Goal: Find specific page/section: Find specific page/section

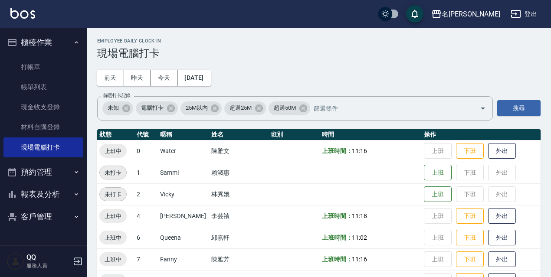
scroll to position [130, 0]
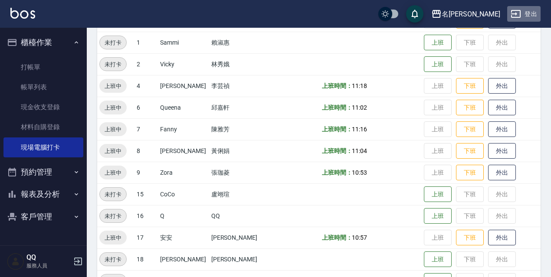
click at [518, 14] on icon "button" at bounding box center [515, 14] width 10 height 10
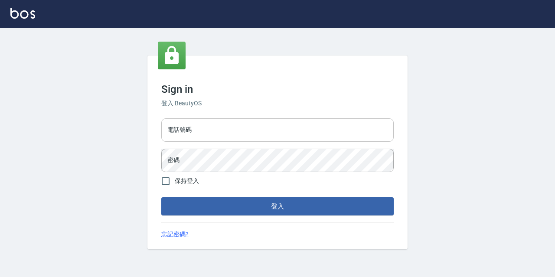
click at [300, 128] on input "電話號碼" at bounding box center [277, 129] width 232 height 23
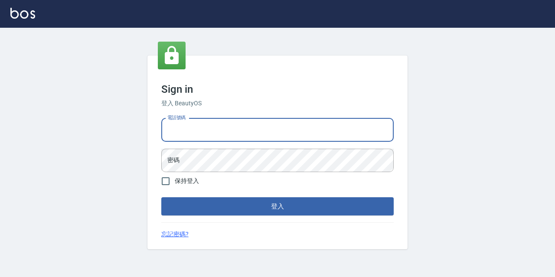
type input "0967388409"
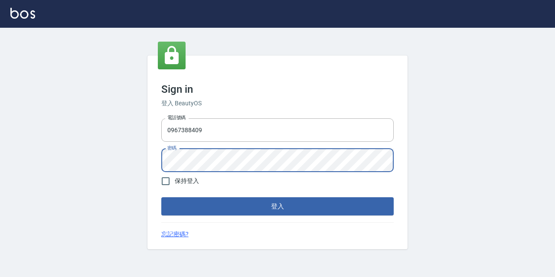
click at [161, 197] on button "登入" at bounding box center [277, 206] width 232 height 18
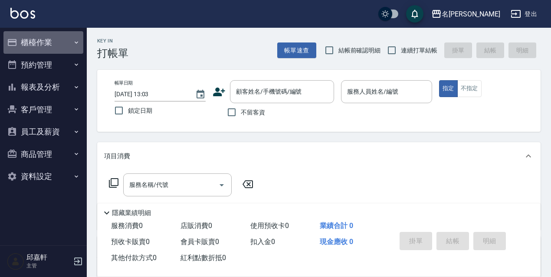
click at [48, 35] on button "櫃檯作業" at bounding box center [43, 42] width 80 height 23
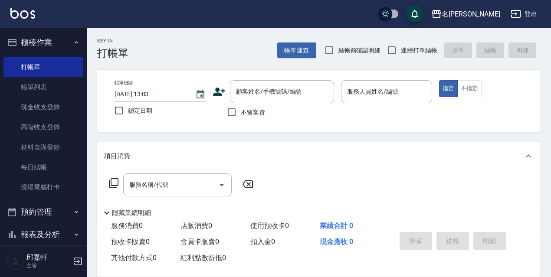
click at [46, 46] on button "櫃檯作業" at bounding box center [43, 42] width 80 height 23
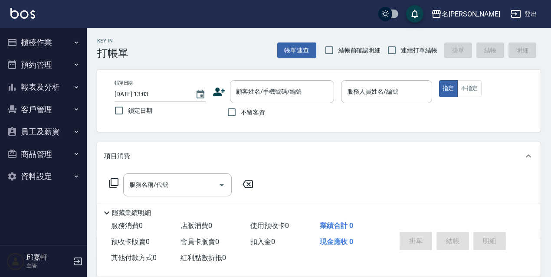
click at [45, 82] on button "報表及分析" at bounding box center [43, 87] width 80 height 23
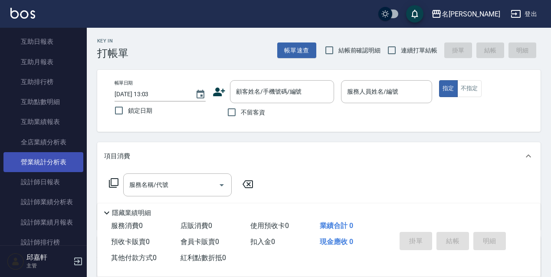
scroll to position [173, 0]
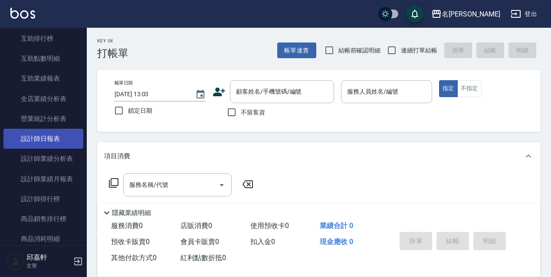
click at [46, 137] on link "設計師日報表" at bounding box center [43, 139] width 80 height 20
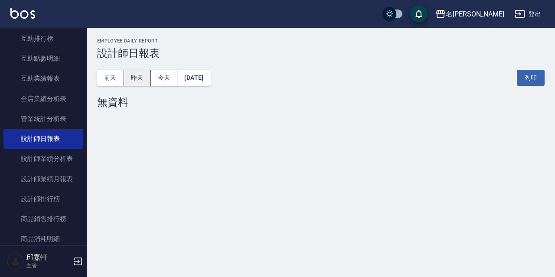
click at [145, 77] on button "昨天" at bounding box center [137, 78] width 27 height 16
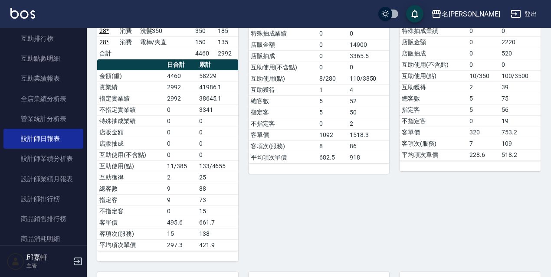
scroll to position [217, 0]
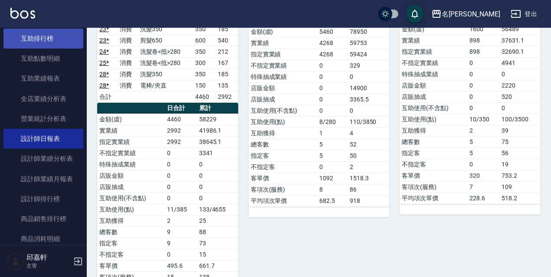
click at [50, 43] on link "互助排行榜" at bounding box center [43, 39] width 80 height 20
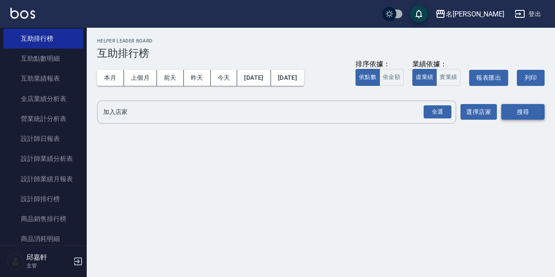
click at [539, 104] on button "搜尋" at bounding box center [522, 112] width 43 height 16
click at [444, 117] on div "全選" at bounding box center [438, 111] width 28 height 13
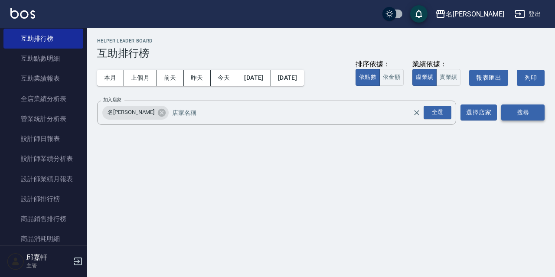
click at [529, 114] on button "搜尋" at bounding box center [522, 112] width 43 height 16
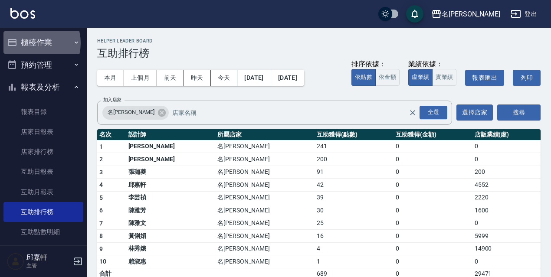
click at [29, 43] on button "櫃檯作業" at bounding box center [43, 42] width 80 height 23
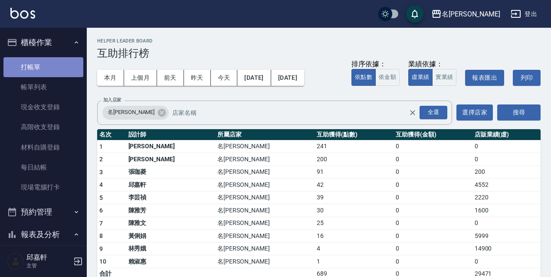
click at [43, 72] on link "打帳單" at bounding box center [43, 67] width 80 height 20
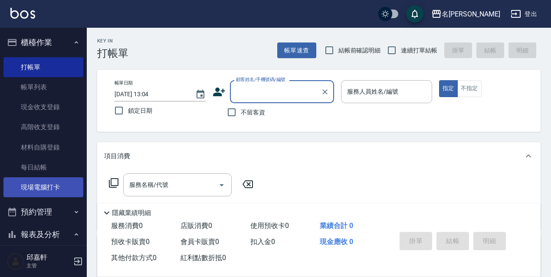
click at [61, 190] on link "現場電腦打卡" at bounding box center [43, 187] width 80 height 20
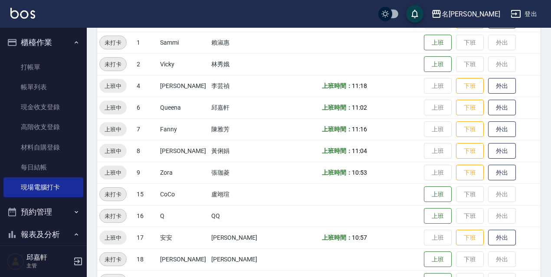
scroll to position [173, 0]
